Goal: Task Accomplishment & Management: Use online tool/utility

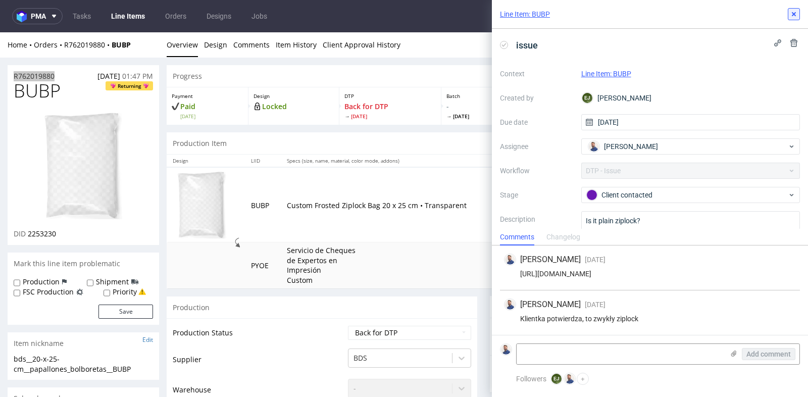
click at [792, 11] on icon at bounding box center [793, 14] width 8 height 8
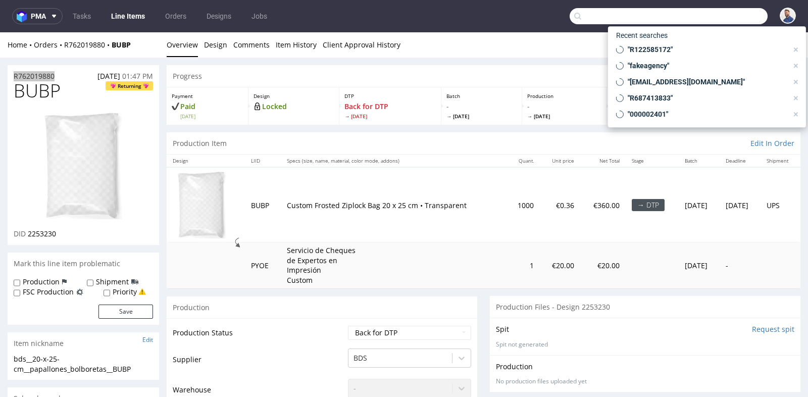
click at [731, 14] on input "text" at bounding box center [668, 16] width 198 height 16
paste input "R122585172"
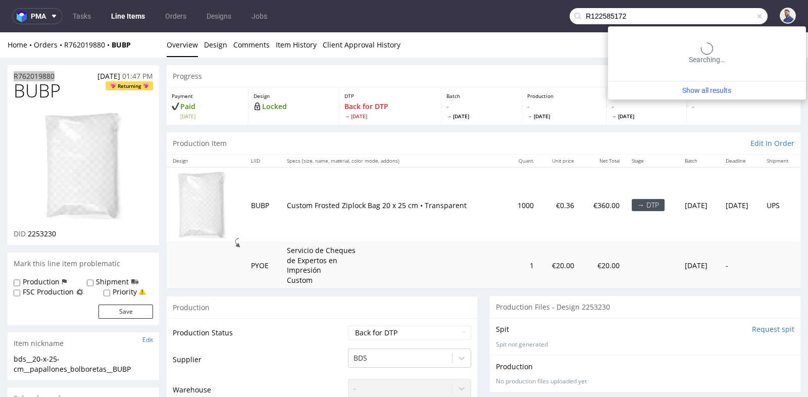
type input "R122585172"
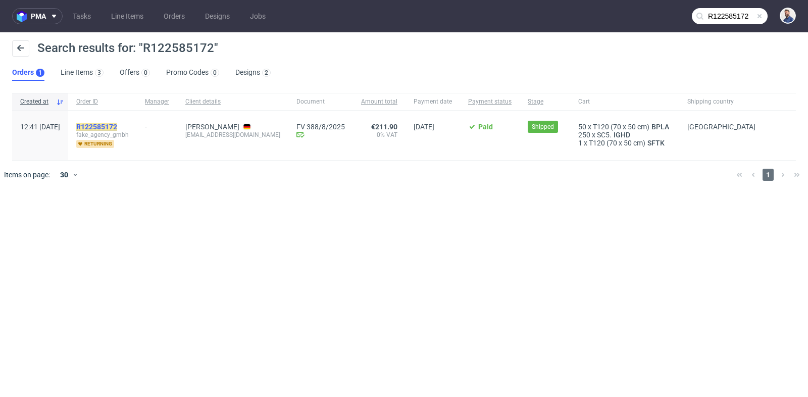
click at [117, 125] on mark "R122585172" at bounding box center [96, 127] width 41 height 8
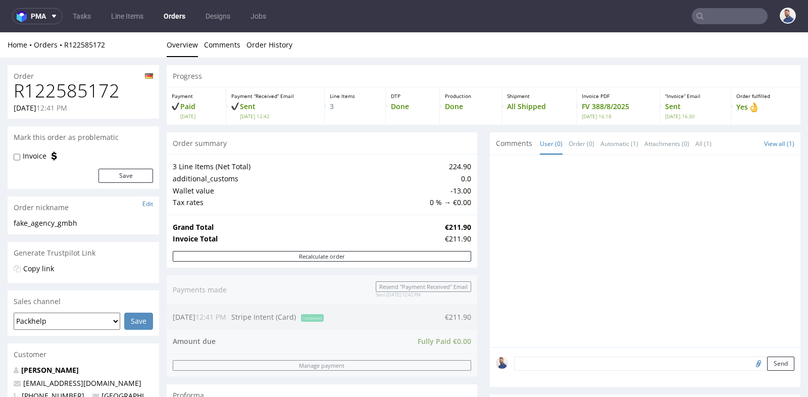
click at [262, 214] on div "3 Line Items (Net Total) 224.90 additional_customs 0.0 Wallet value -13.00 Tax …" at bounding box center [322, 184] width 310 height 60
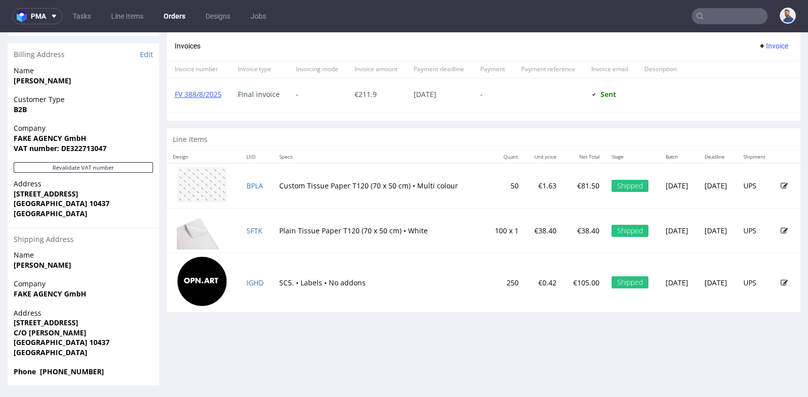
scroll to position [3, 0]
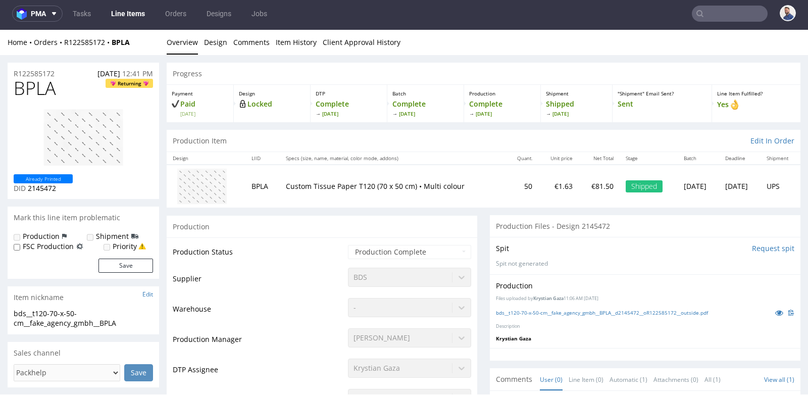
click at [406, 226] on div "Production" at bounding box center [322, 226] width 310 height 23
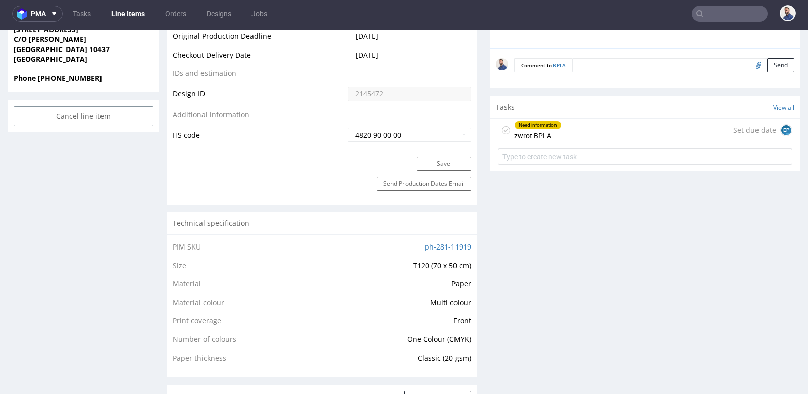
scroll to position [538, 0]
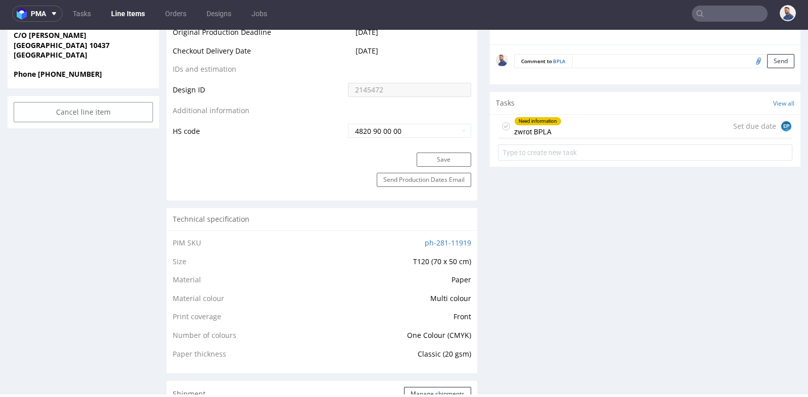
drag, startPoint x: 569, startPoint y: 130, endPoint x: 569, endPoint y: 160, distance: 29.3
click at [569, 130] on div "Need information zwrot BPLA Set due date EP" at bounding box center [645, 127] width 294 height 24
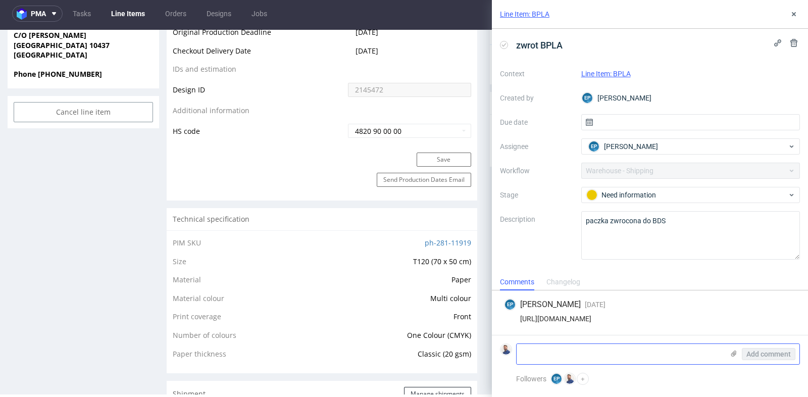
click at [579, 352] on textarea at bounding box center [619, 354] width 207 height 20
click at [791, 14] on icon at bounding box center [793, 14] width 8 height 8
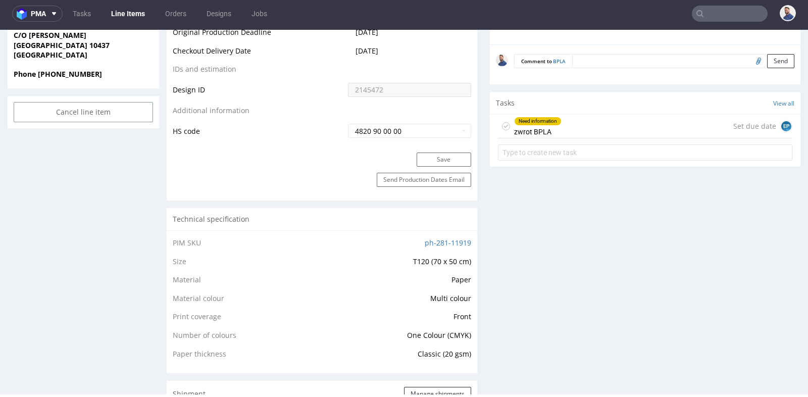
click at [516, 184] on div "Production Files - Design 2145472 Spit Request spit Spit not generated Producti…" at bounding box center [645, 403] width 310 height 1452
click at [499, 201] on div "Production Files - Design 2145472 Spit Request spit Spit not generated Producti…" at bounding box center [645, 403] width 310 height 1452
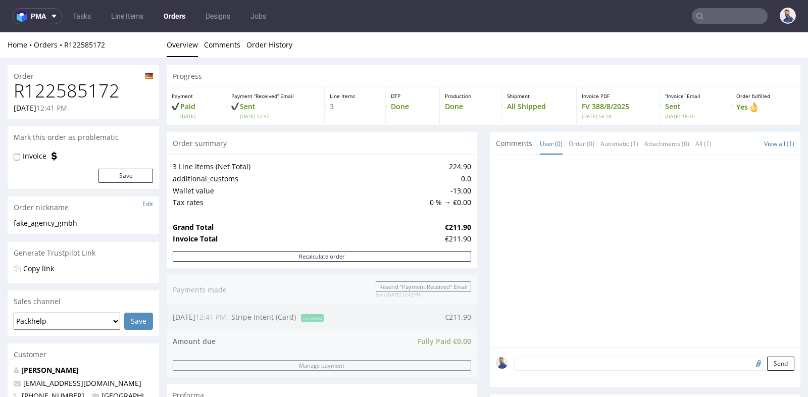
click at [429, 192] on td "-13.00" at bounding box center [449, 191] width 44 height 12
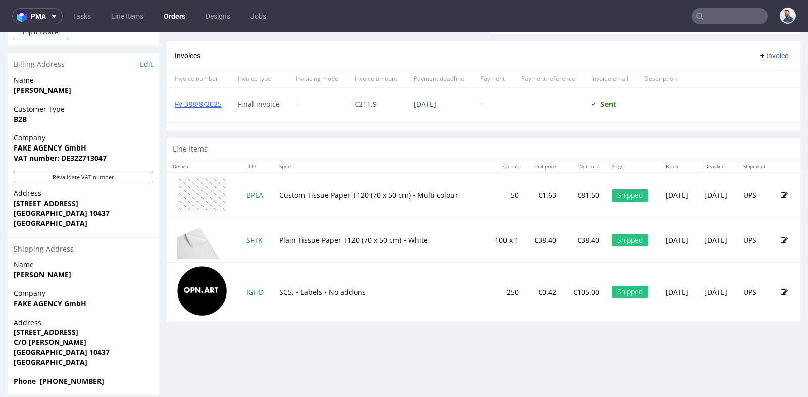
scroll to position [445, 0]
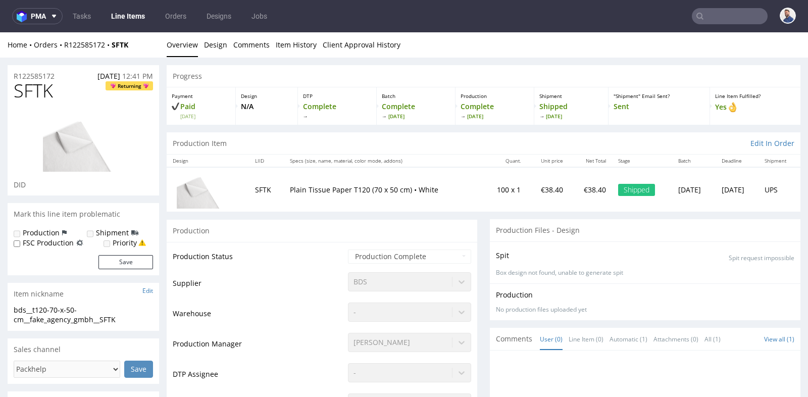
click at [437, 230] on div "Production" at bounding box center [322, 230] width 310 height 23
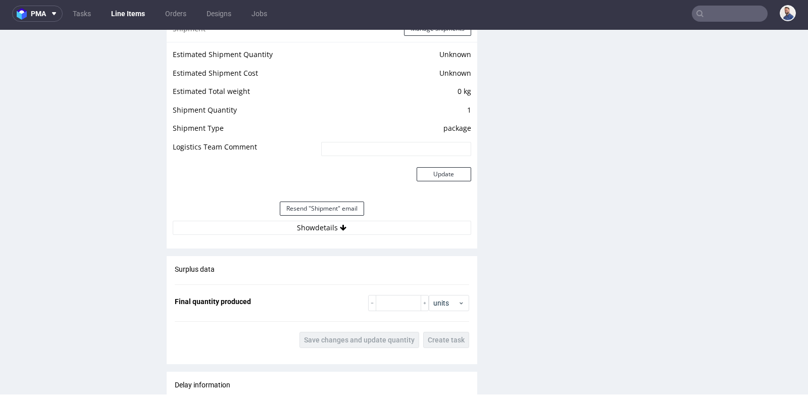
scroll to position [833, 0]
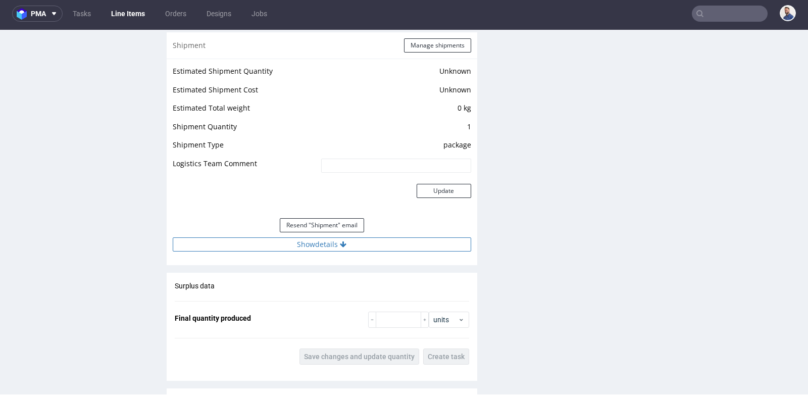
click at [329, 249] on button "Show details" at bounding box center [322, 244] width 298 height 14
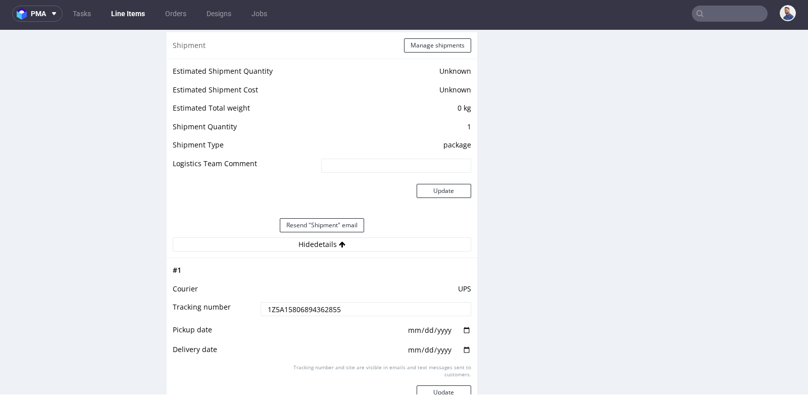
click at [324, 303] on input "1Z5A15806894362855" at bounding box center [365, 309] width 210 height 14
drag, startPoint x: 626, startPoint y: 199, endPoint x: 675, endPoint y: 56, distance: 151.5
click at [626, 199] on div "Production Files - Design Spit Spit request impossible Box design not found, un…" at bounding box center [645, 175] width 310 height 1582
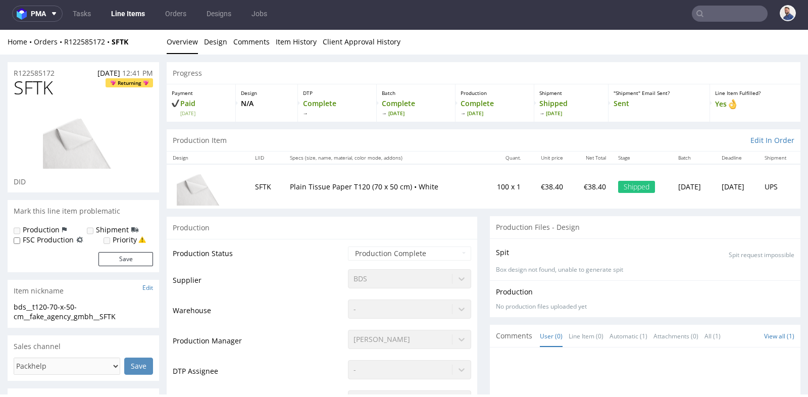
scroll to position [0, 0]
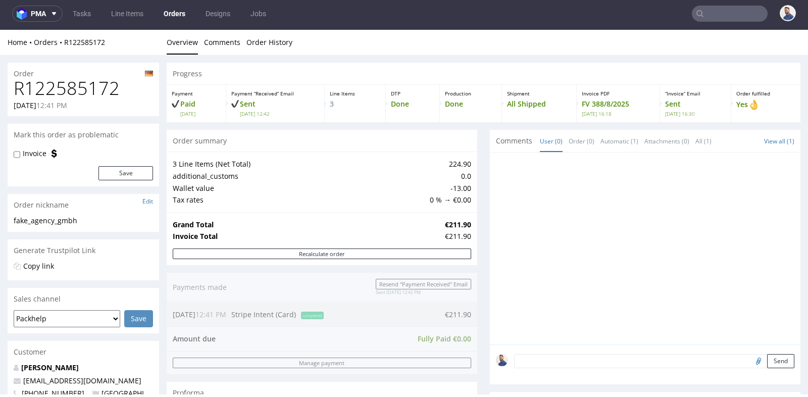
click at [470, 215] on div "Grand Total €211.90 Invoice Total €211.90" at bounding box center [322, 230] width 310 height 36
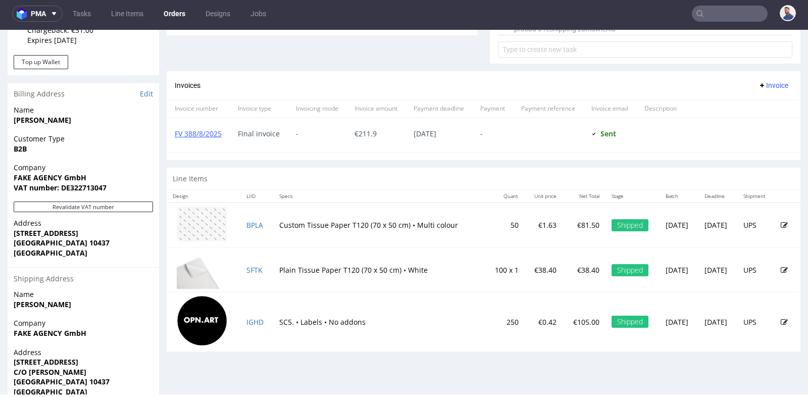
scroll to position [404, 0]
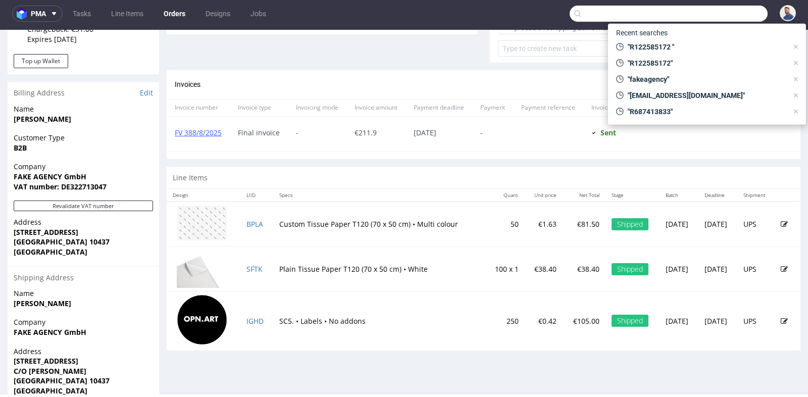
click at [719, 7] on input "text" at bounding box center [668, 14] width 198 height 16
paste input "R358619277)"
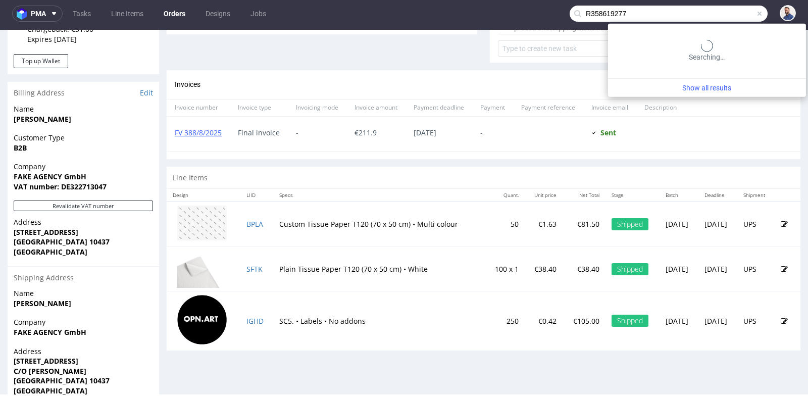
type input "R358619277"
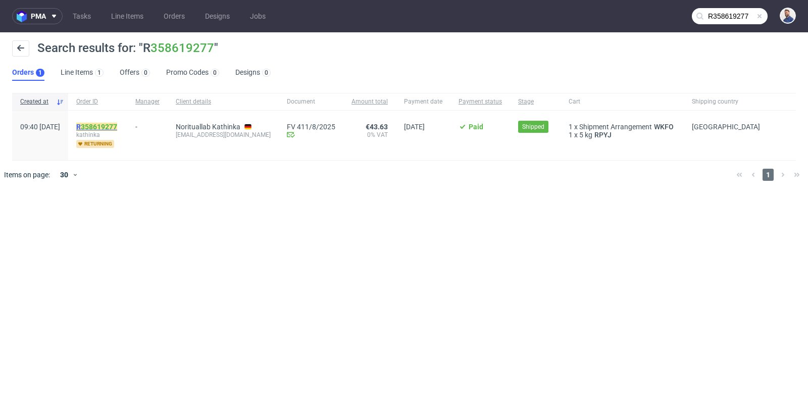
click at [117, 123] on link "358619277" at bounding box center [99, 127] width 36 height 8
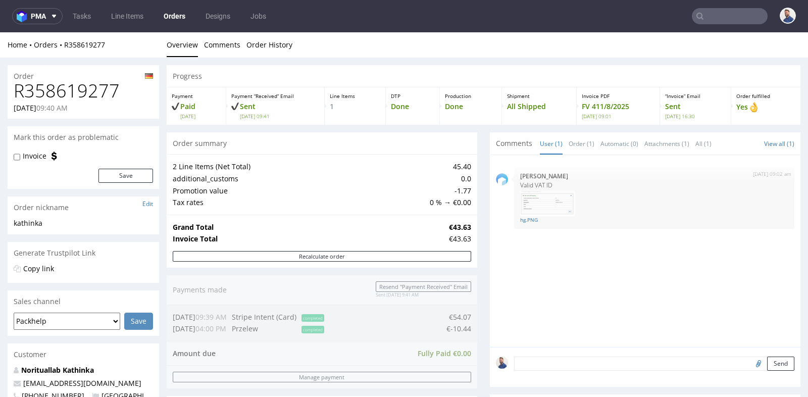
click at [483, 141] on div "Progress Payment Paid [DATE] Payment “Received” Email Sent [DATE] 09:41 Line It…" at bounding box center [483, 371] width 633 height 612
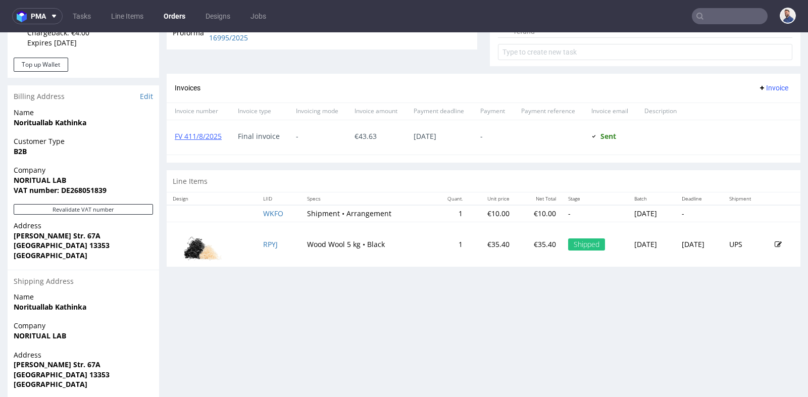
scroll to position [404, 0]
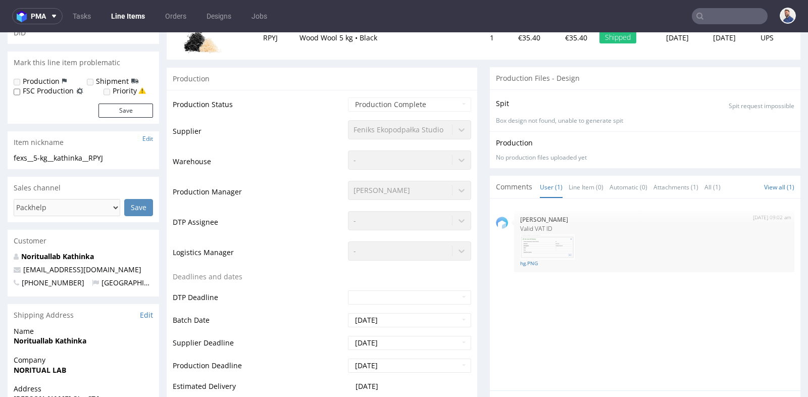
scroll to position [157, 0]
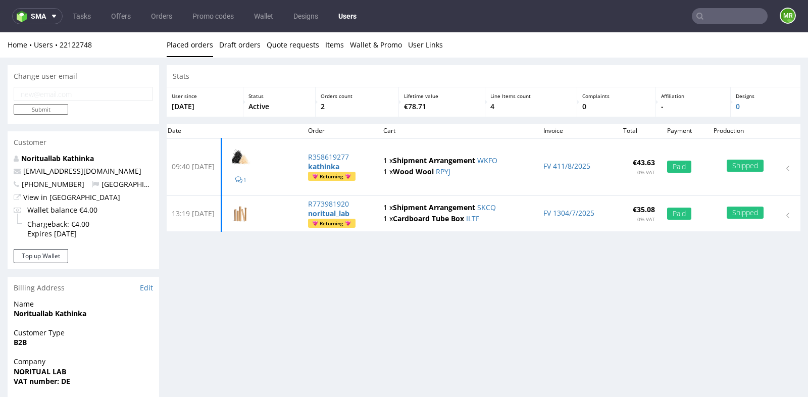
click at [716, 14] on input "text" at bounding box center [730, 16] width 76 height 16
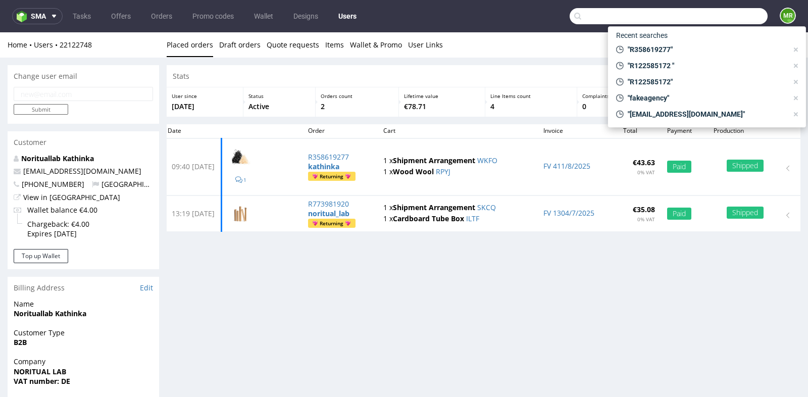
paste input "GSIT263884"
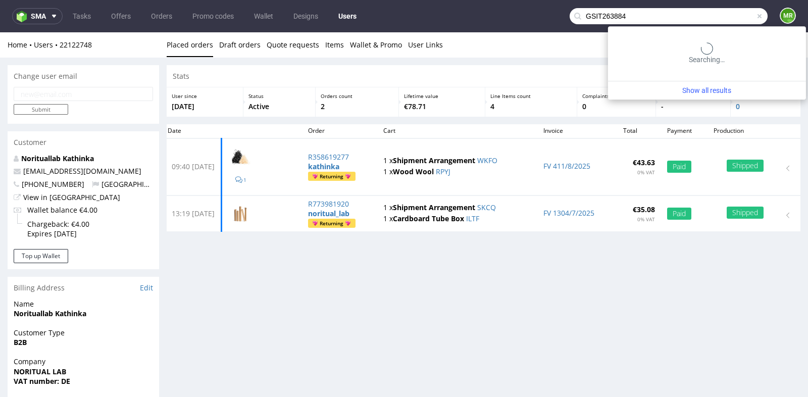
type input "GSIT263884"
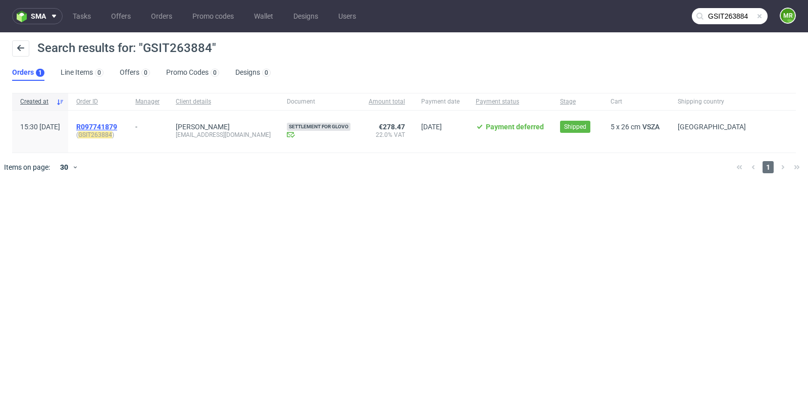
click at [117, 126] on span "R097741879" at bounding box center [96, 127] width 41 height 8
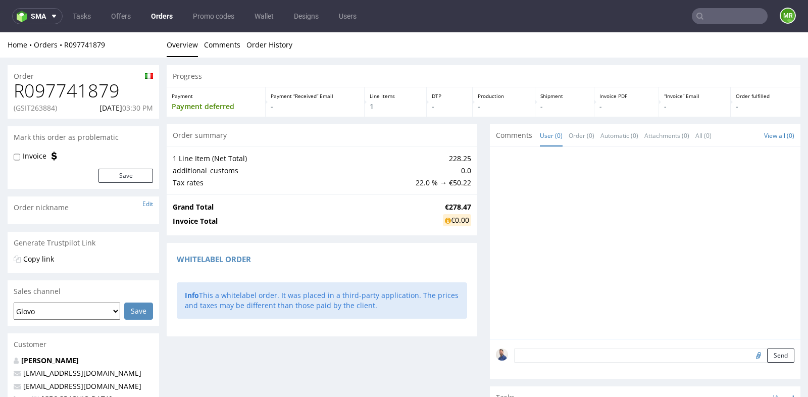
click at [477, 137] on div "Progress Payment Payment deferred Payment “Received” Email - Line Items 1 DTP -…" at bounding box center [483, 347] width 633 height 564
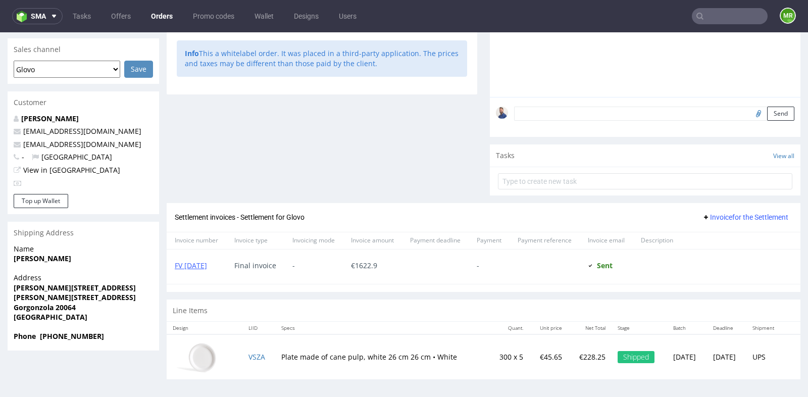
scroll to position [3, 0]
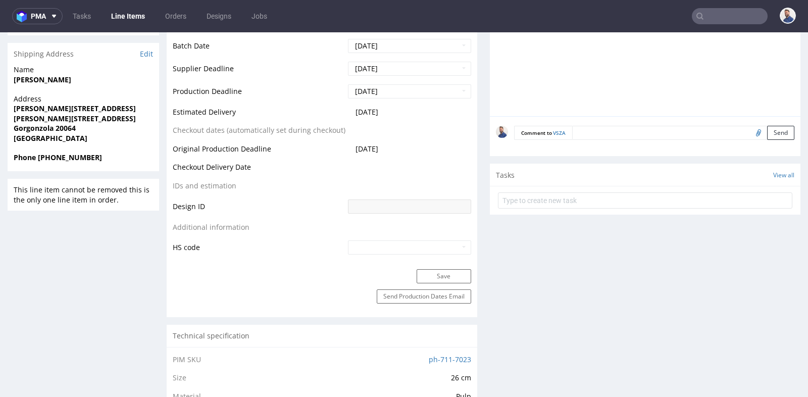
scroll to position [426, 0]
click at [577, 189] on form at bounding box center [645, 201] width 294 height 24
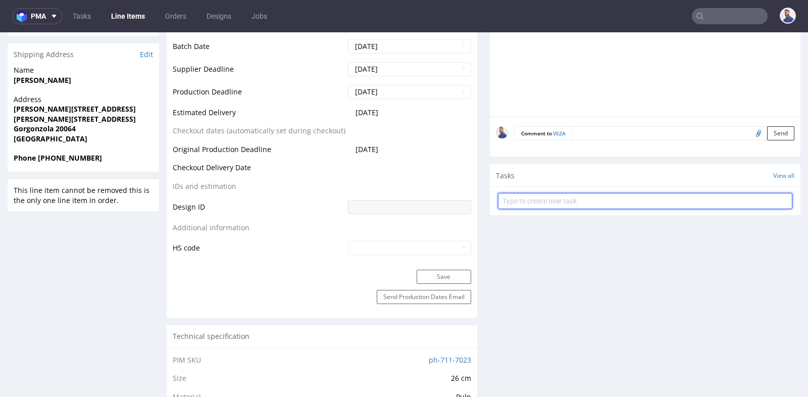
click at [572, 195] on input "text" at bounding box center [645, 201] width 294 height 16
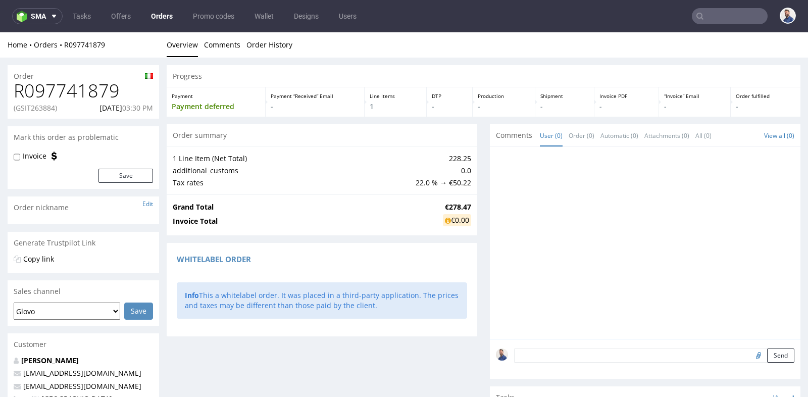
click at [473, 163] on div "Progress Payment Payment deferred Payment “Received” Email - Line Items 1 DTP -…" at bounding box center [483, 347] width 633 height 564
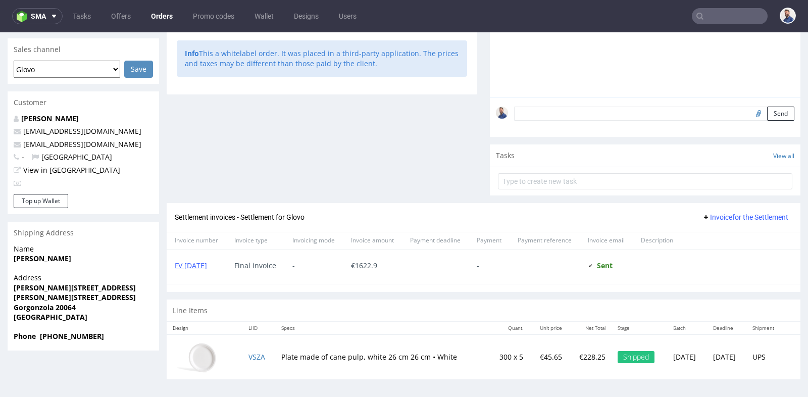
scroll to position [3, 0]
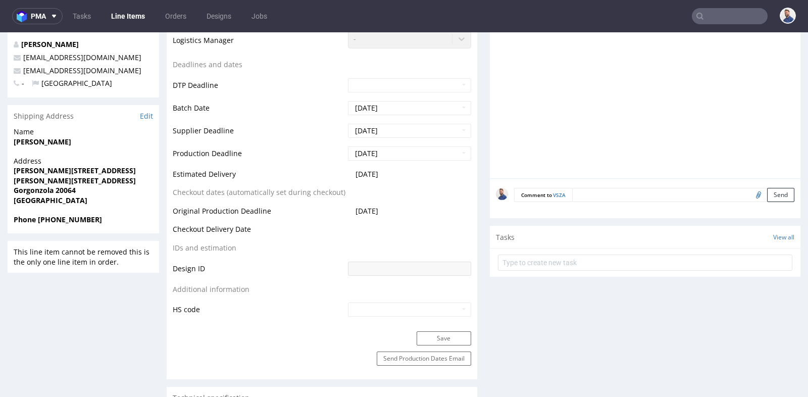
scroll to position [381, 0]
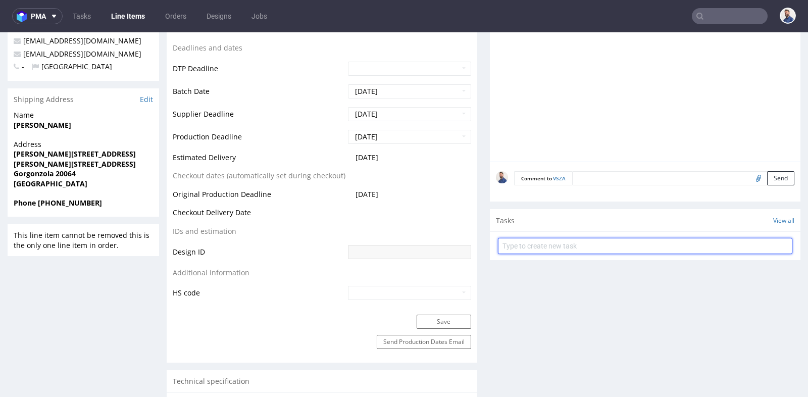
click at [655, 240] on input "text" at bounding box center [645, 246] width 294 height 16
type input "Prośba o reshipping"
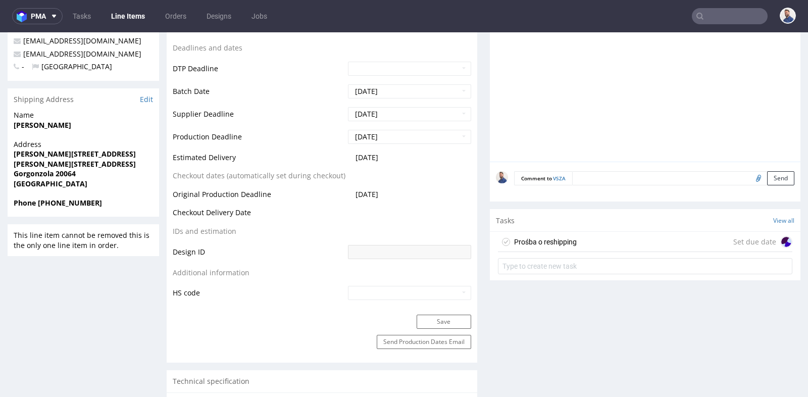
click at [640, 244] on div "Prośba o reshipping Set due date" at bounding box center [645, 242] width 294 height 20
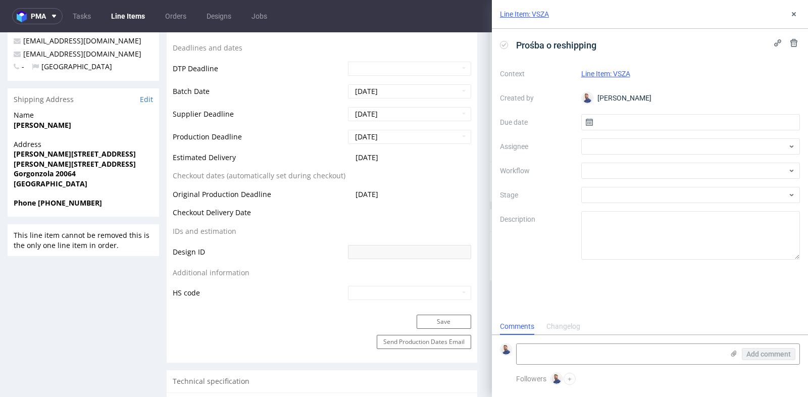
scroll to position [8, 0]
click at [682, 125] on input "text" at bounding box center [690, 122] width 219 height 16
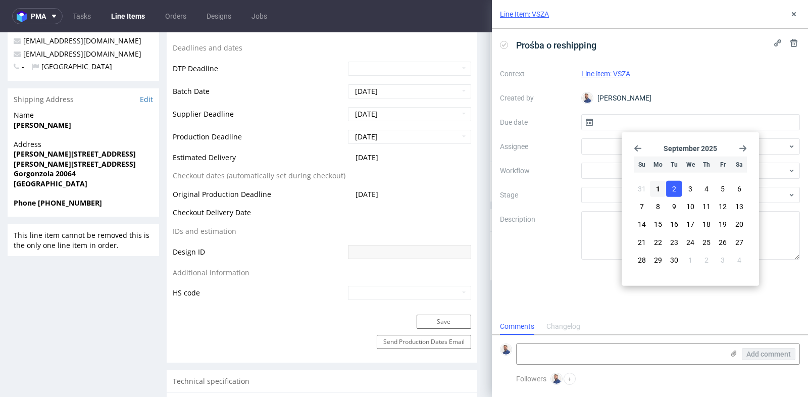
click at [677, 188] on button "2" at bounding box center [674, 189] width 16 height 16
type input "[DATE]"
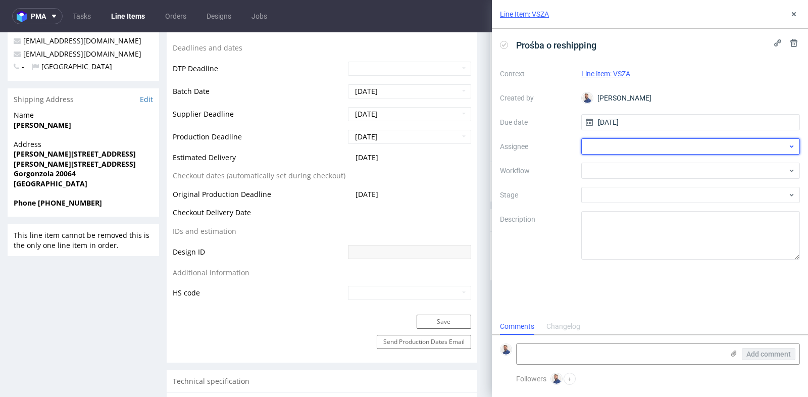
click at [688, 151] on div at bounding box center [690, 146] width 219 height 16
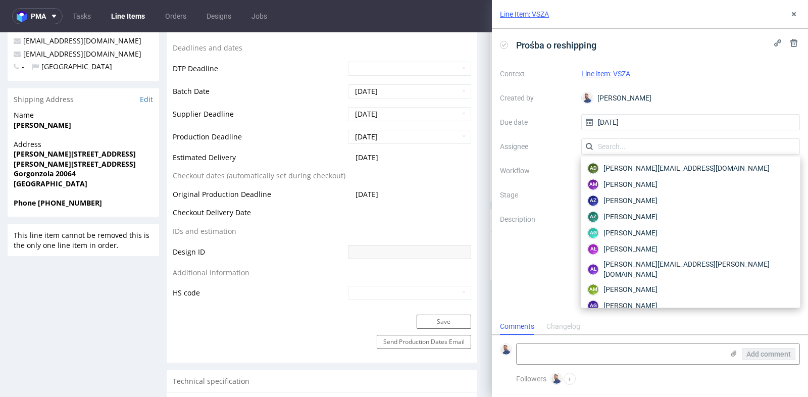
type input "n"
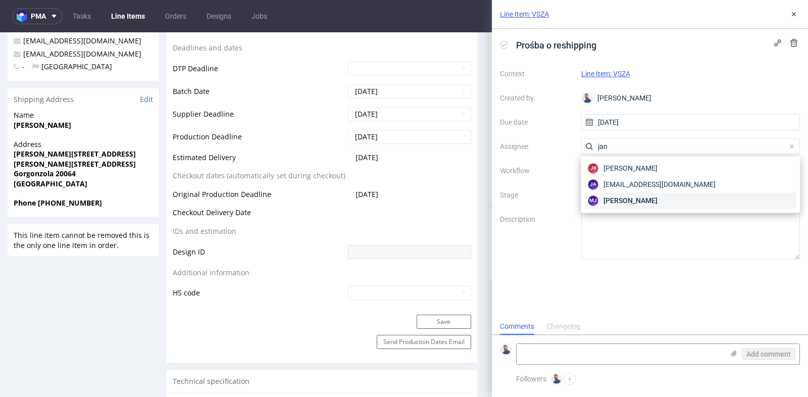
type input "jan"
click at [674, 199] on div "[PERSON_NAME]" at bounding box center [690, 200] width 211 height 16
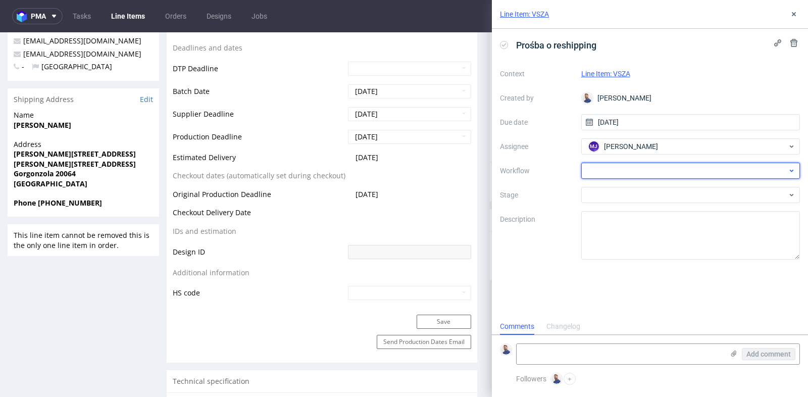
click at [700, 178] on div at bounding box center [690, 171] width 219 height 16
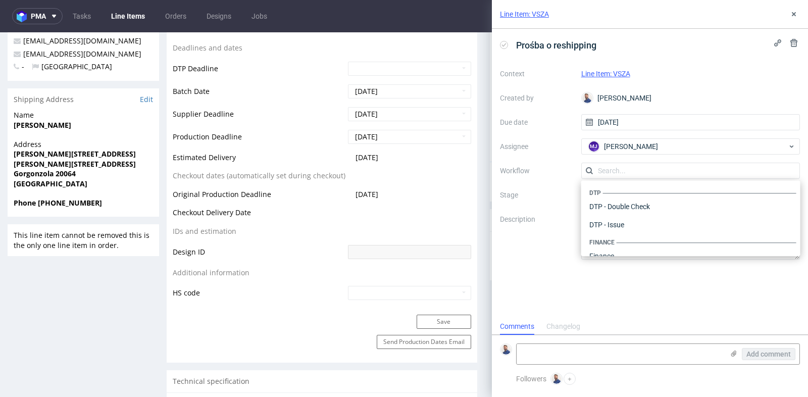
scroll to position [620, 0]
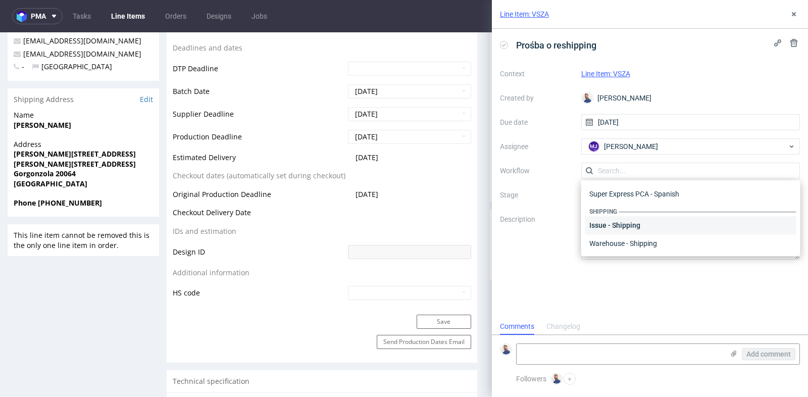
click at [680, 228] on div "Issue - Shipping" at bounding box center [690, 225] width 211 height 18
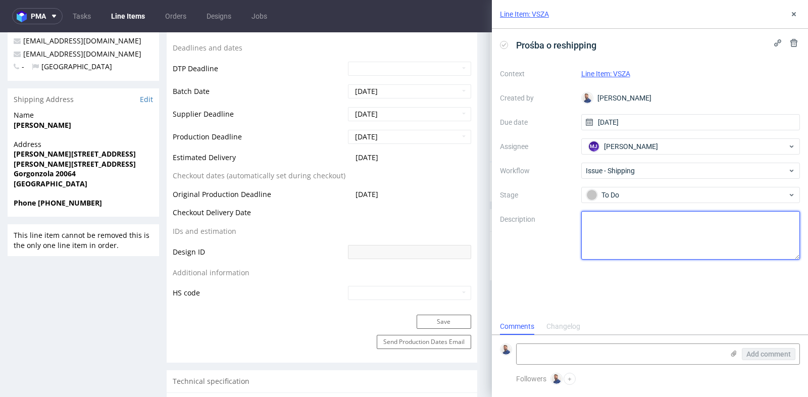
click at [680, 230] on textarea at bounding box center [690, 235] width 219 height 48
type textarea "Ponowna wysyłka"
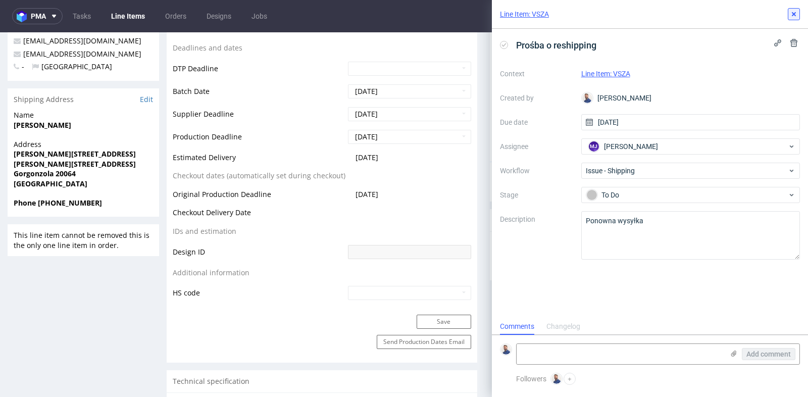
click at [792, 17] on icon at bounding box center [793, 14] width 8 height 8
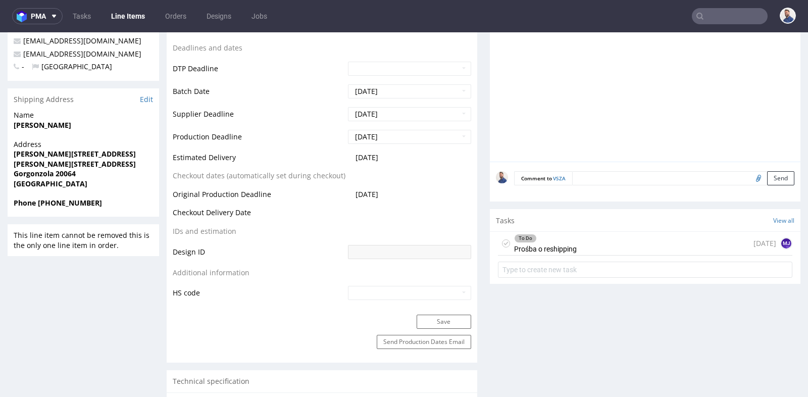
click at [714, 17] on input "text" at bounding box center [730, 16] width 76 height 16
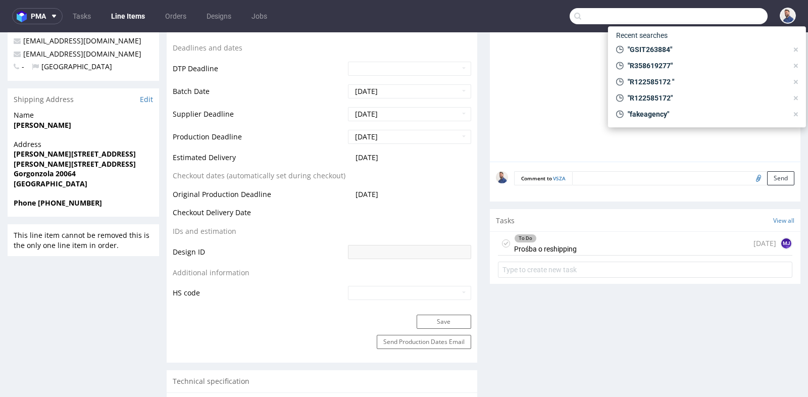
paste input "R304950039"
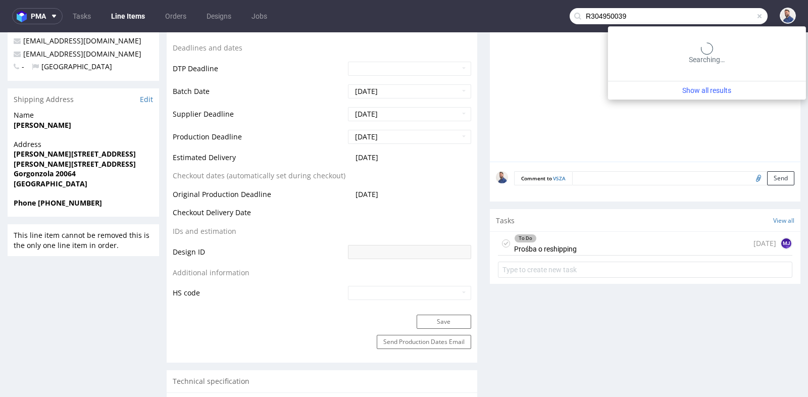
type input "R304950039"
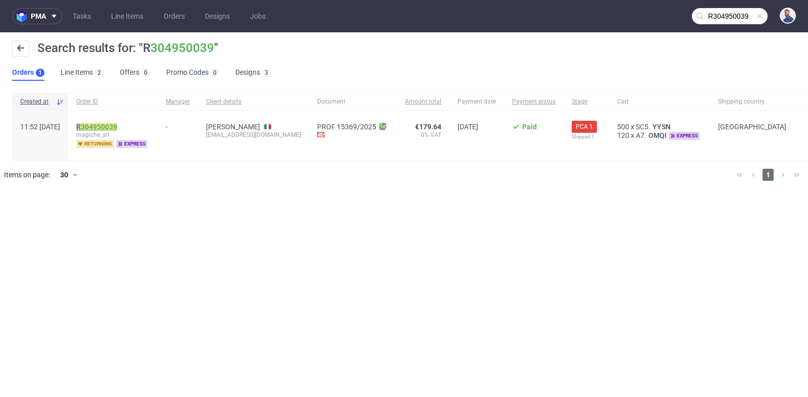
drag, startPoint x: 96, startPoint y: 120, endPoint x: 105, endPoint y: 124, distance: 9.5
click at [105, 124] on link "304950039" at bounding box center [99, 127] width 36 height 8
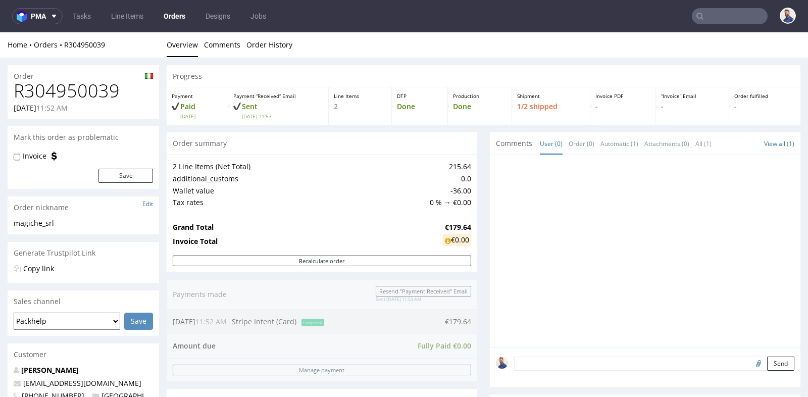
click at [490, 206] on div at bounding box center [645, 251] width 310 height 192
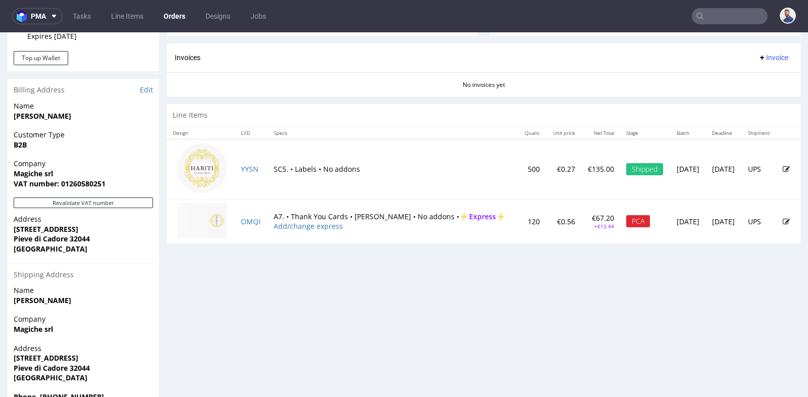
scroll to position [426, 0]
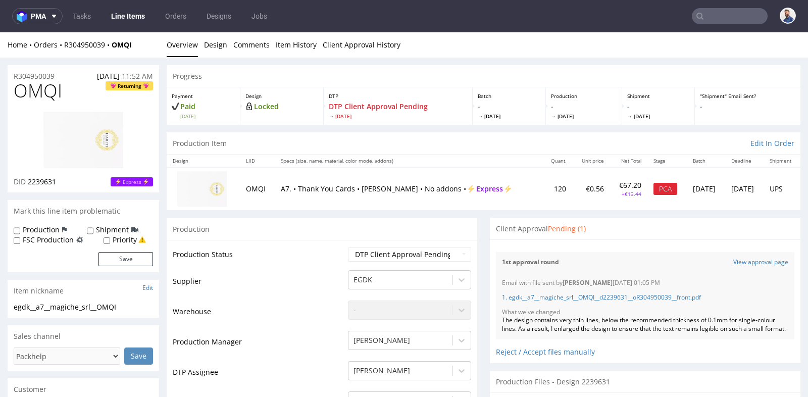
click at [428, 223] on div "Production" at bounding box center [322, 229] width 310 height 23
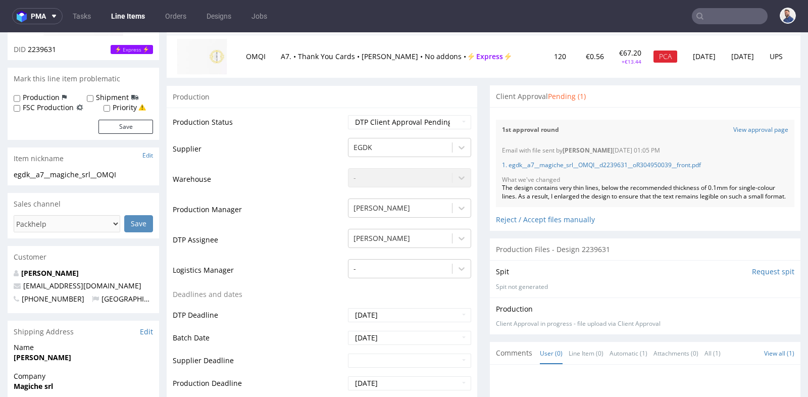
scroll to position [134, 0]
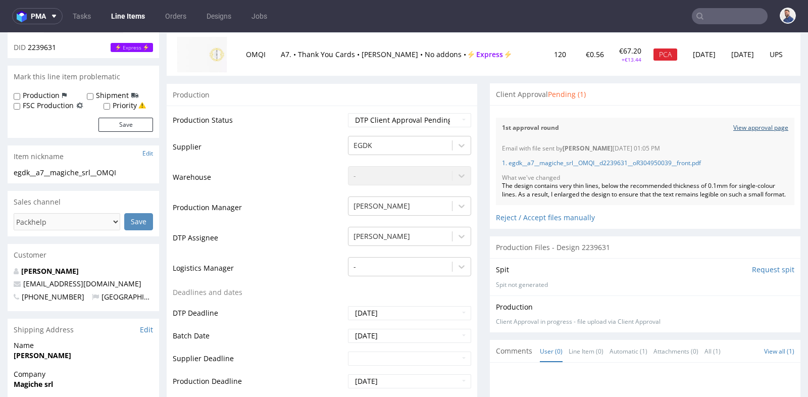
click at [755, 125] on link "View approval page" at bounding box center [760, 128] width 55 height 9
